Goal: Navigation & Orientation: Find specific page/section

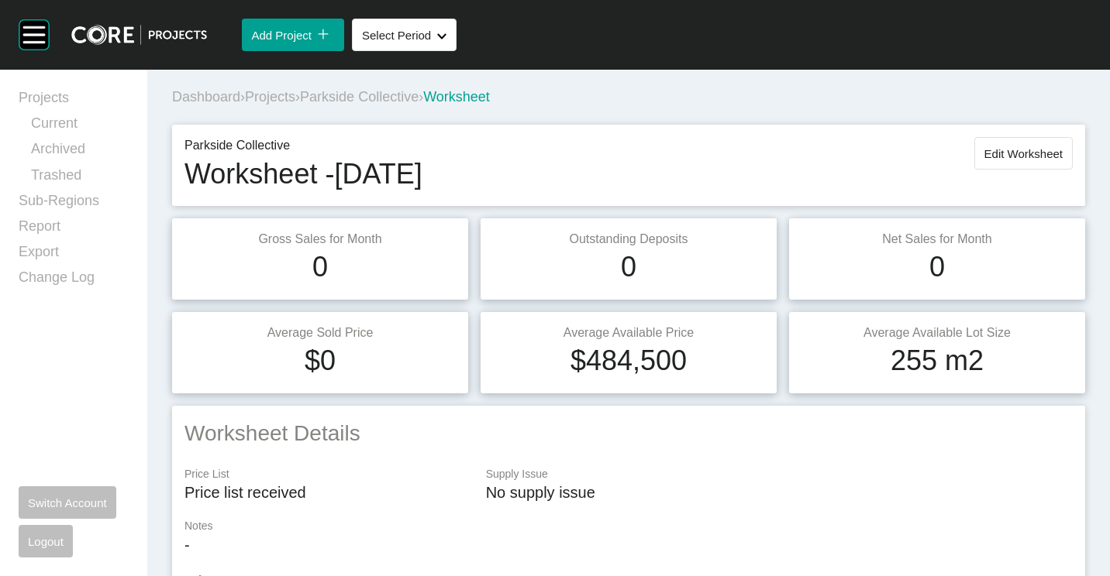
click at [273, 95] on span "Projects" at bounding box center [270, 96] width 50 height 15
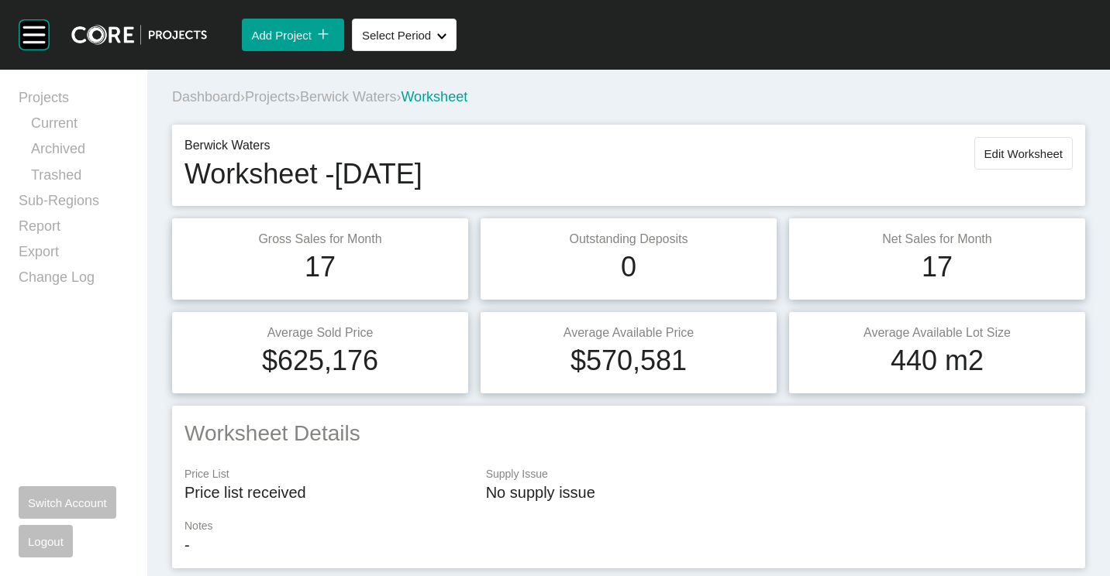
click at [287, 88] on div "Dashboard › Projects › Berwick Waters › Worksheet" at bounding box center [631, 97] width 919 height 19
click at [289, 95] on span "Projects" at bounding box center [270, 96] width 50 height 15
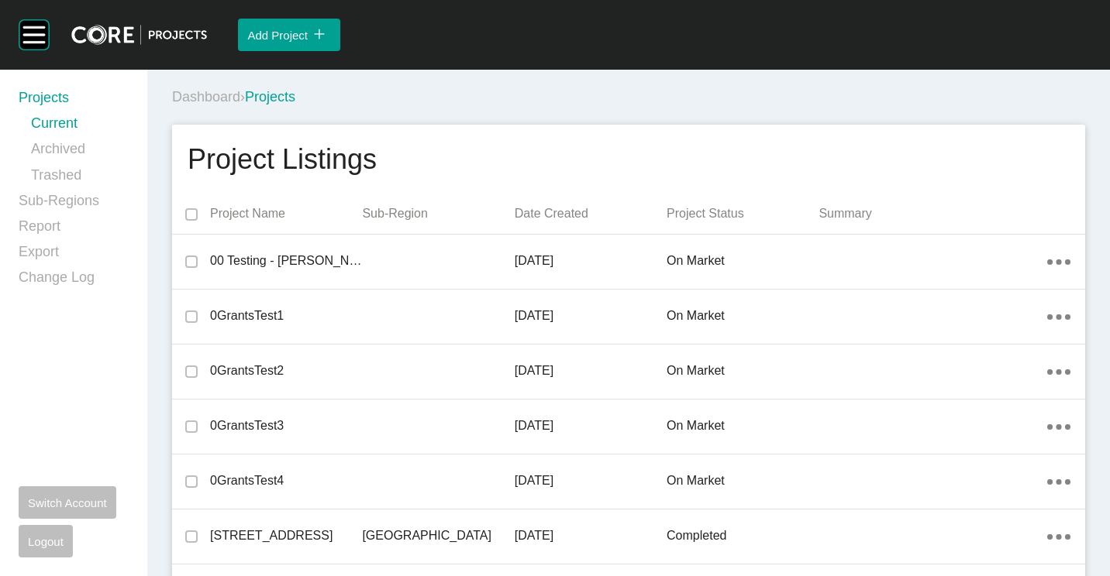
click at [447, 110] on div "Dashboard › Projects" at bounding box center [631, 97] width 919 height 43
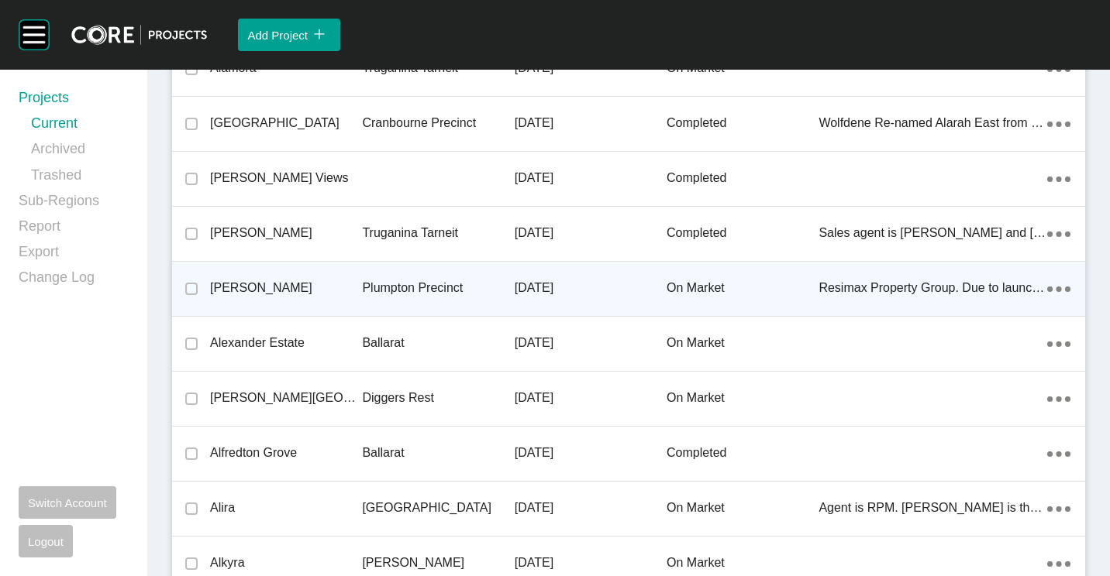
click at [355, 290] on p "[PERSON_NAME]" at bounding box center [286, 288] width 152 height 17
